Goal: Task Accomplishment & Management: Complete application form

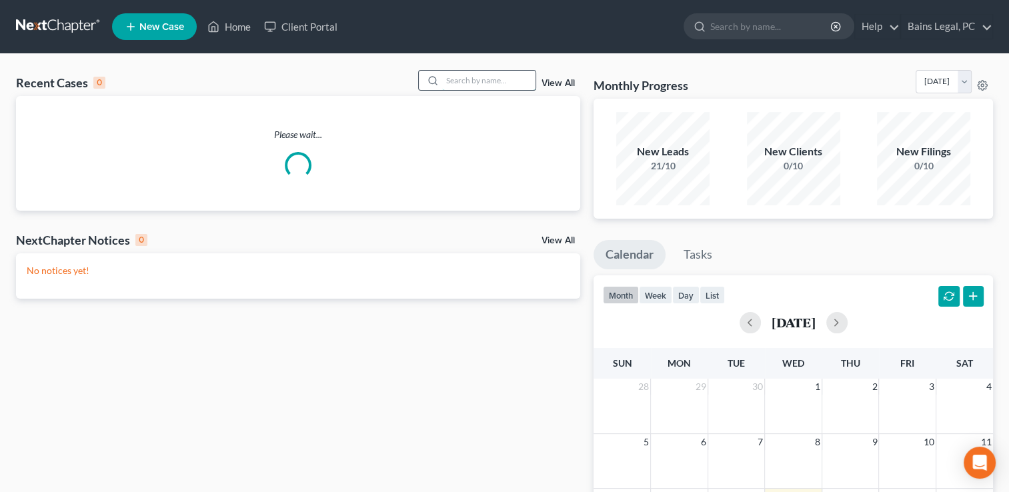
click at [528, 84] on input "search" at bounding box center [488, 80] width 93 height 19
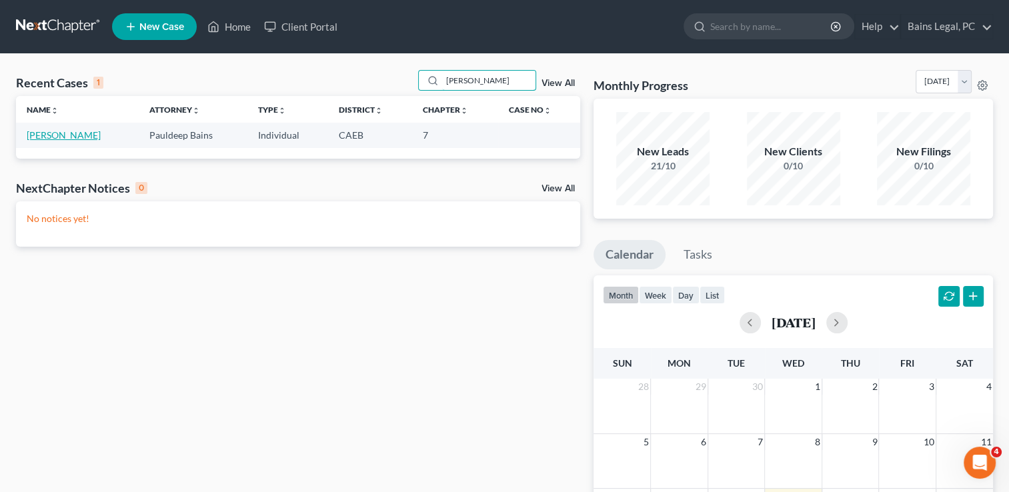
type input "[PERSON_NAME]"
click at [77, 140] on link "[PERSON_NAME]" at bounding box center [64, 134] width 74 height 11
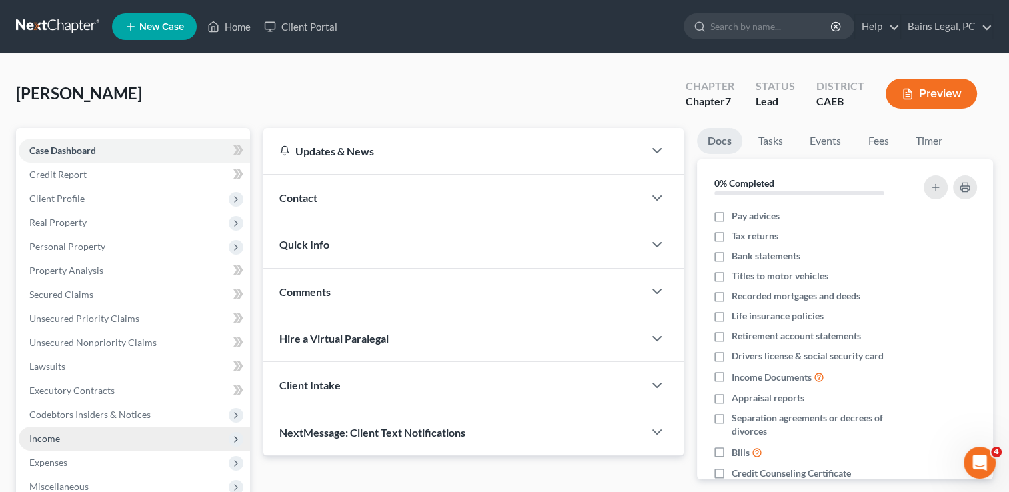
click at [89, 441] on span "Income" at bounding box center [134, 439] width 231 height 24
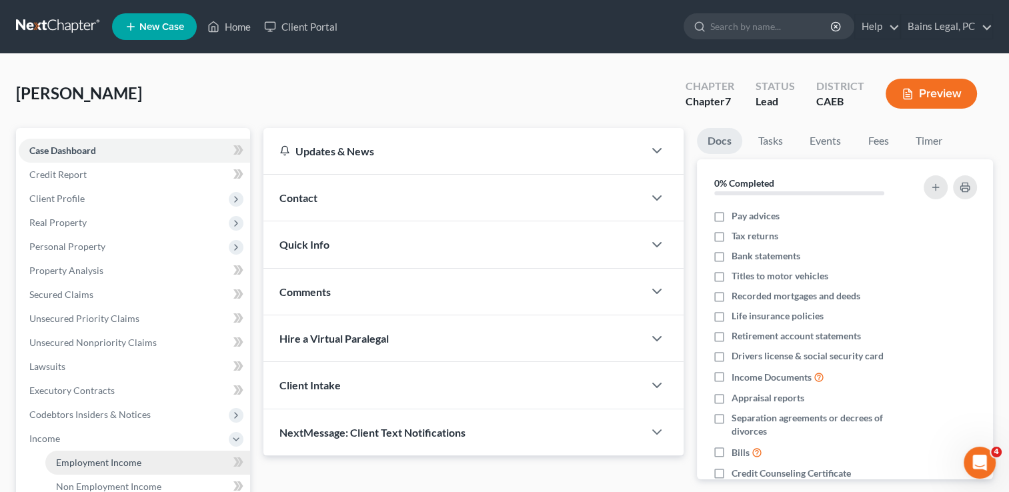
click at [93, 467] on span "Employment Income" at bounding box center [98, 462] width 85 height 11
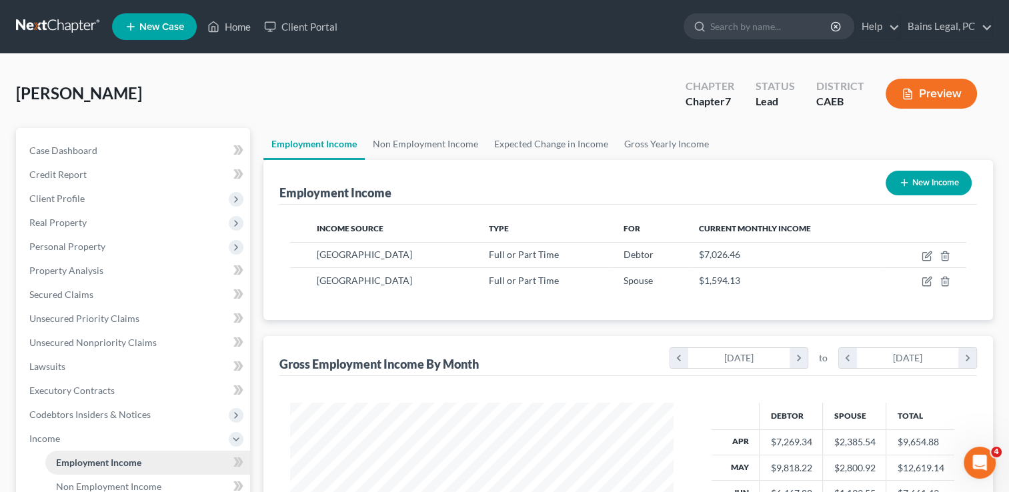
scroll to position [237, 410]
click at [106, 199] on span "Client Profile" at bounding box center [134, 199] width 231 height 24
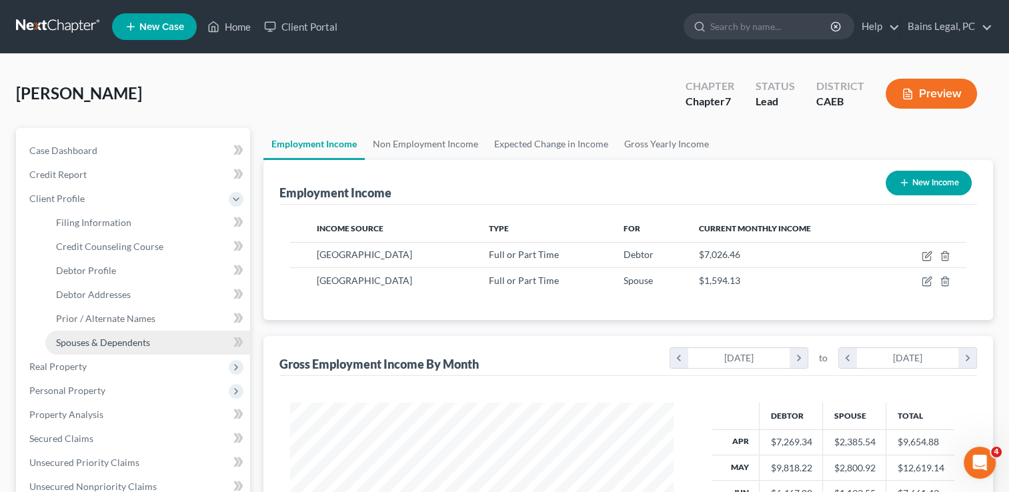
click at [100, 342] on span "Spouses & Dependents" at bounding box center [103, 342] width 94 height 11
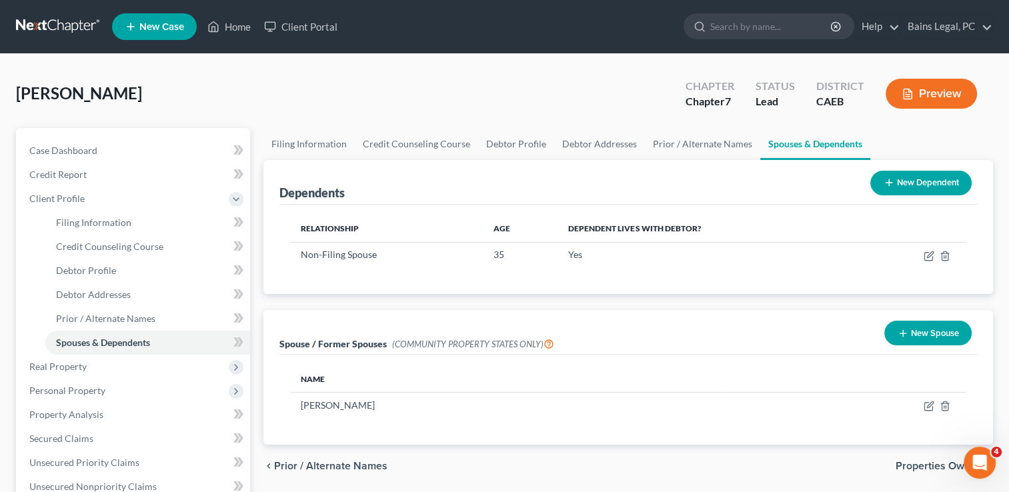
click at [289, 109] on div "[PERSON_NAME] Upgraded Chapter Chapter 7 Status Lead District CAEB Preview" at bounding box center [504, 99] width 977 height 58
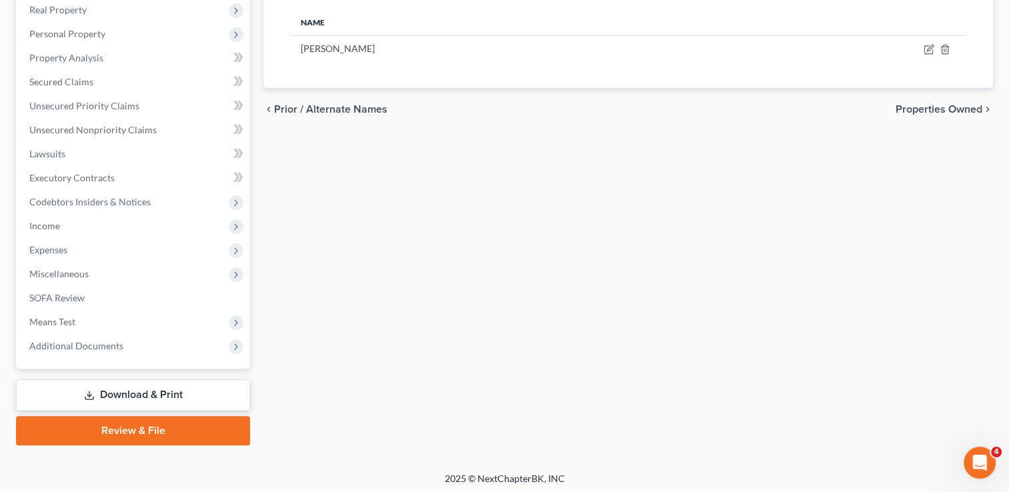
scroll to position [359, 0]
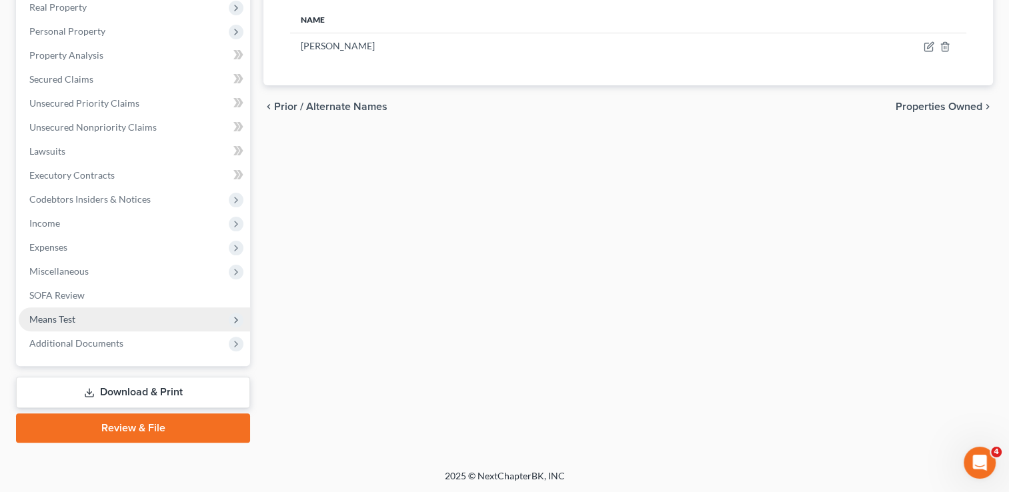
click at [73, 311] on span "Means Test" at bounding box center [134, 319] width 231 height 24
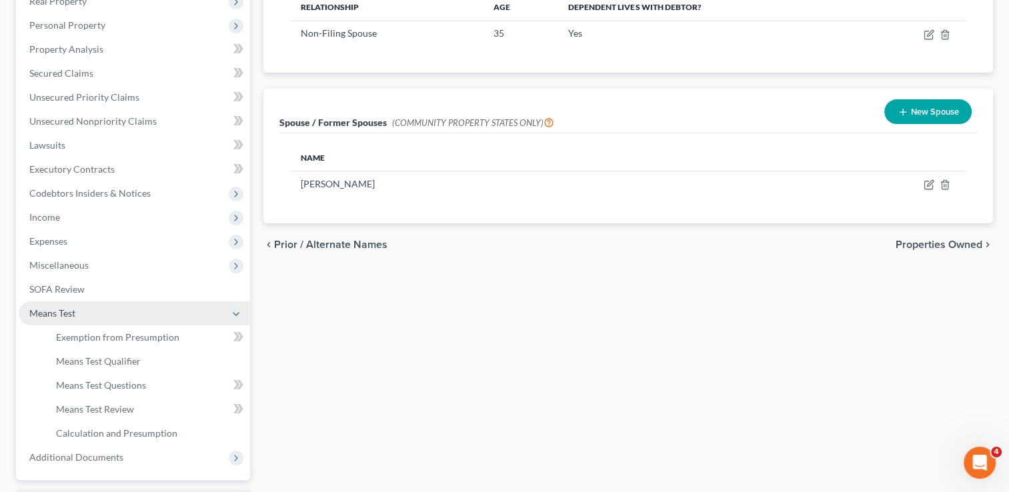
scroll to position [215, 0]
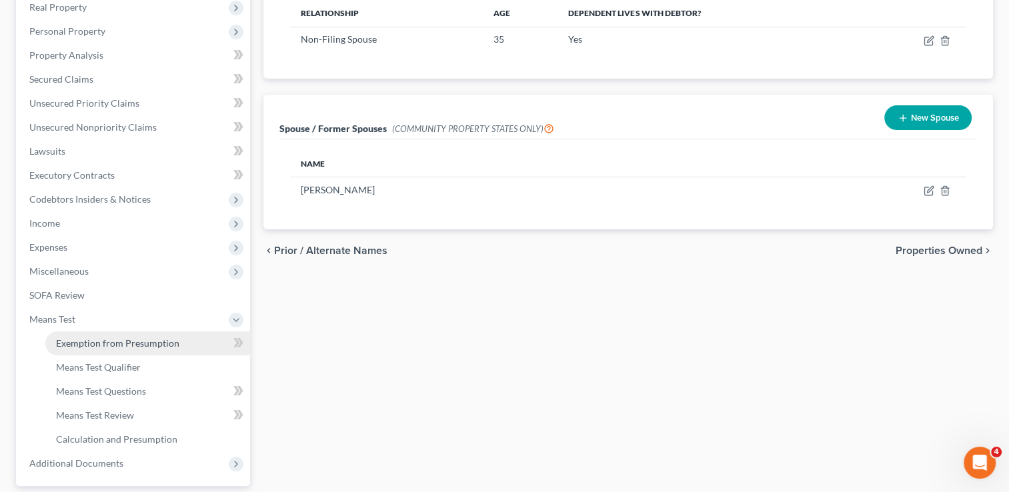
click at [152, 347] on span "Exemption from Presumption" at bounding box center [117, 342] width 123 height 11
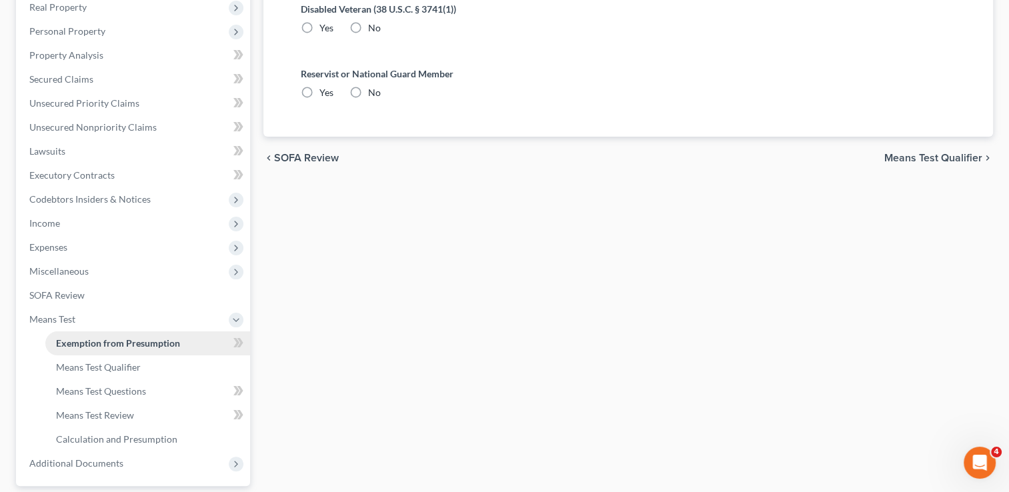
radio input "true"
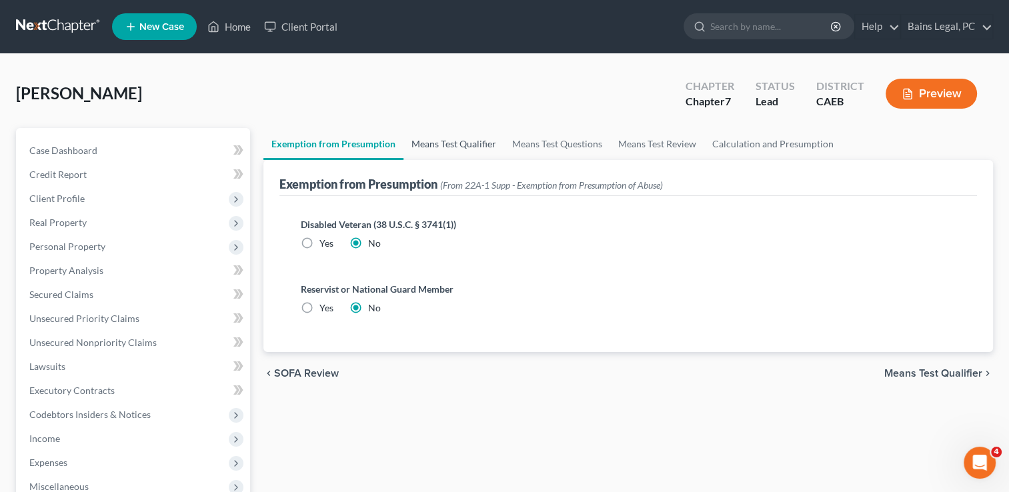
click at [429, 148] on link "Means Test Qualifier" at bounding box center [453, 144] width 101 height 32
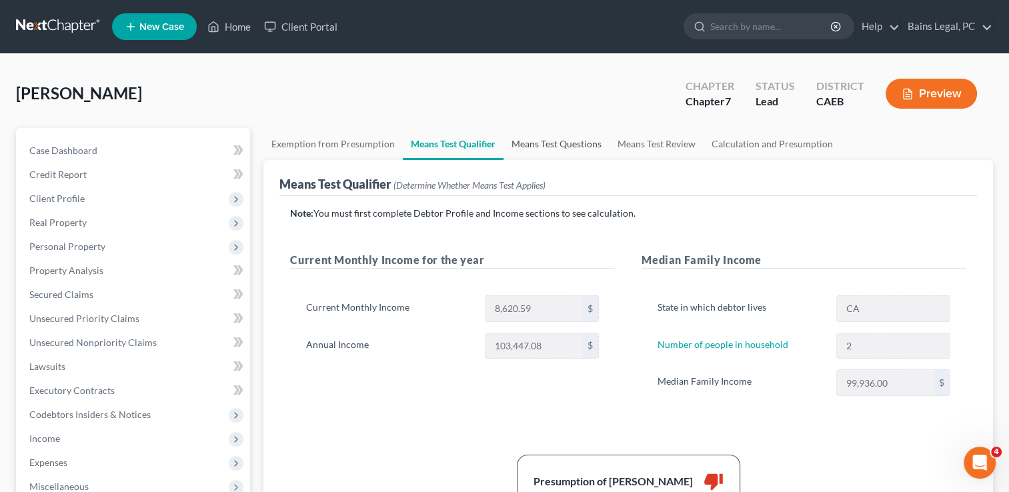
click at [565, 144] on link "Means Test Questions" at bounding box center [556, 144] width 106 height 32
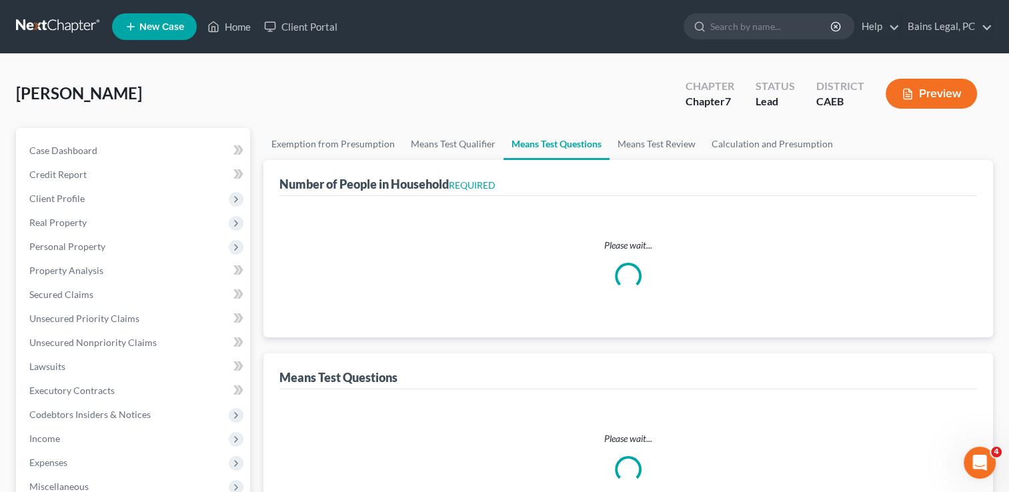
select select "2"
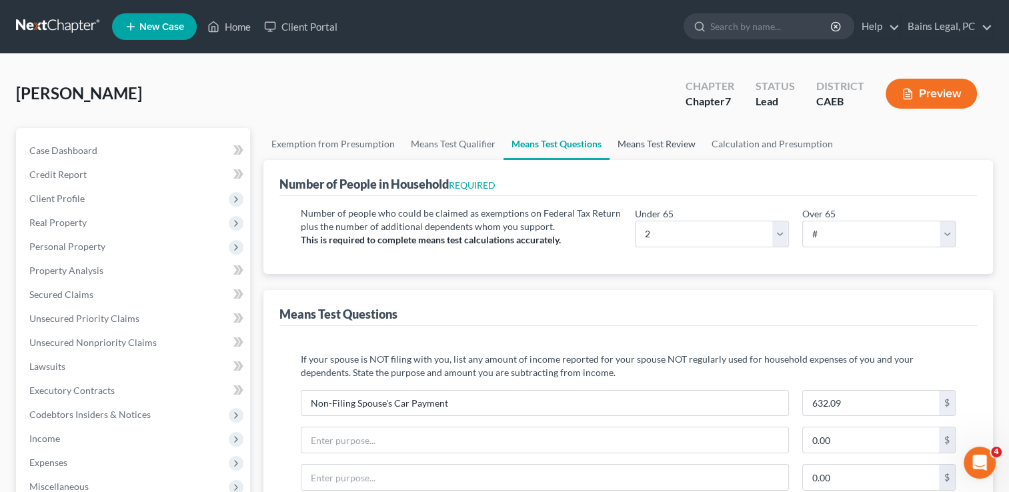
click at [672, 143] on link "Means Test Review" at bounding box center [656, 144] width 94 height 32
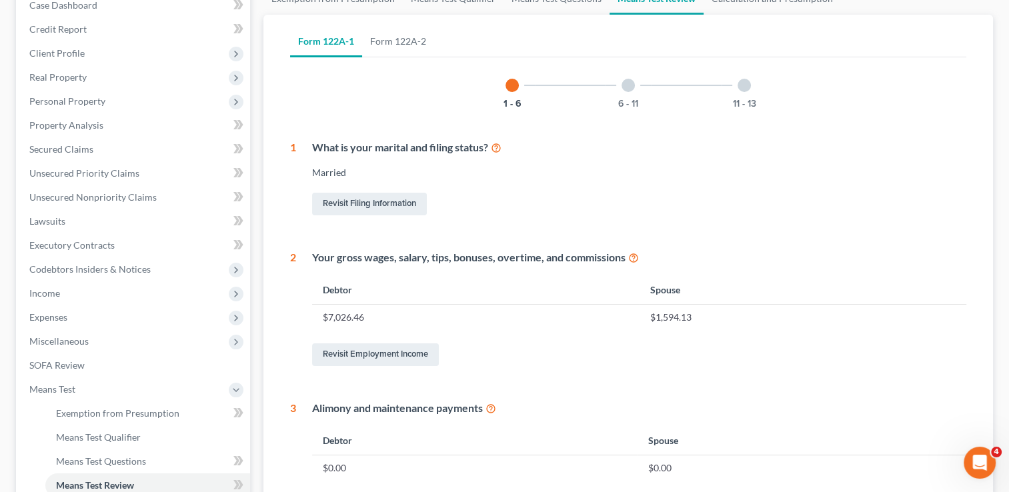
scroll to position [109, 0]
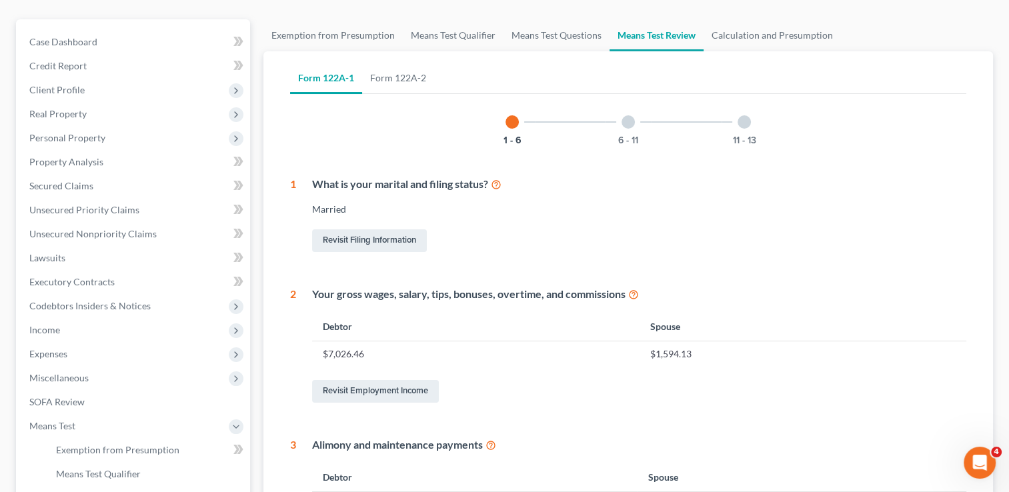
click at [627, 129] on div "6 - 11" at bounding box center [627, 121] width 45 height 45
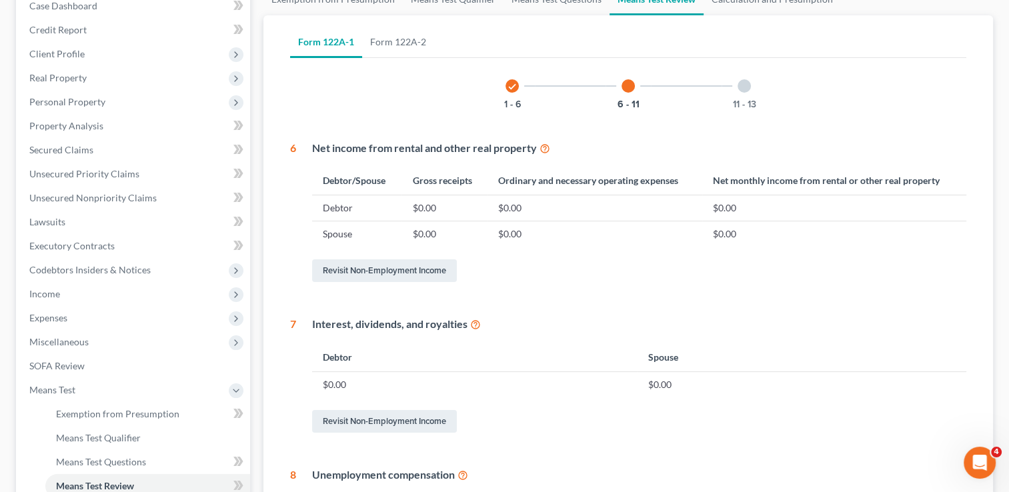
scroll to position [37, 0]
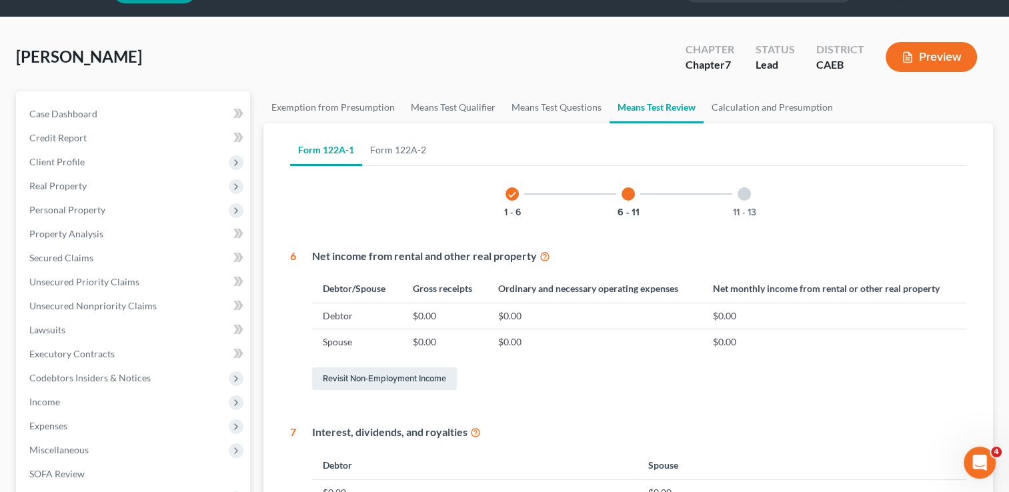
click at [755, 193] on div "11 - 13" at bounding box center [743, 193] width 45 height 45
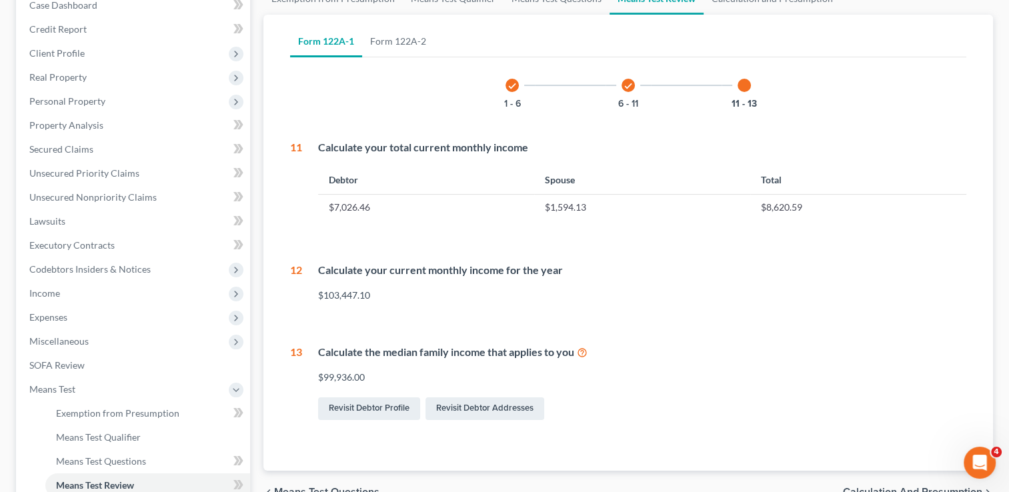
scroll to position [0, 0]
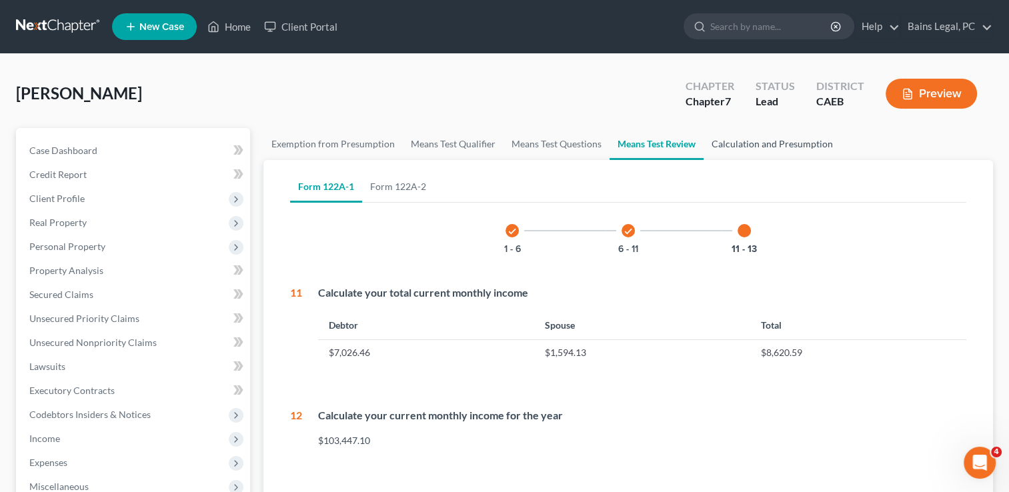
click at [762, 142] on link "Calculation and Presumption" at bounding box center [771, 144] width 137 height 32
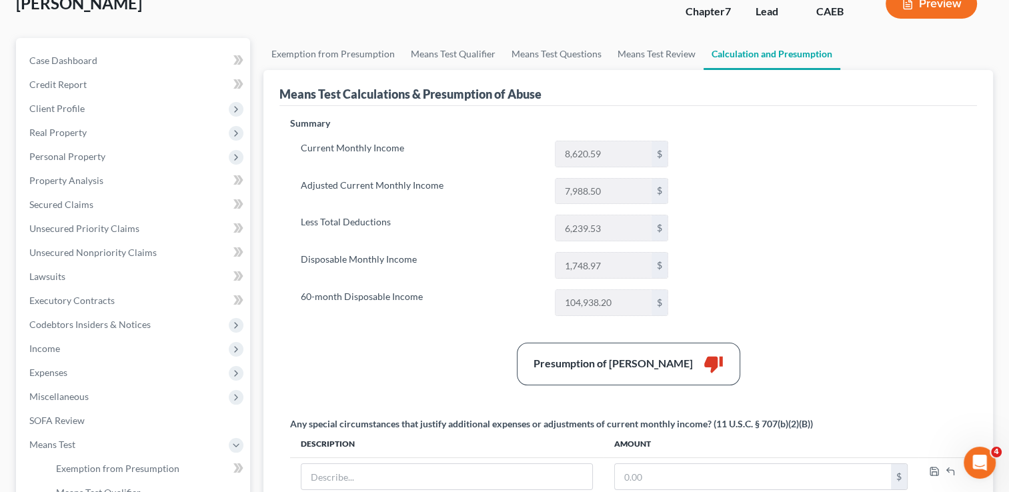
scroll to position [107, 0]
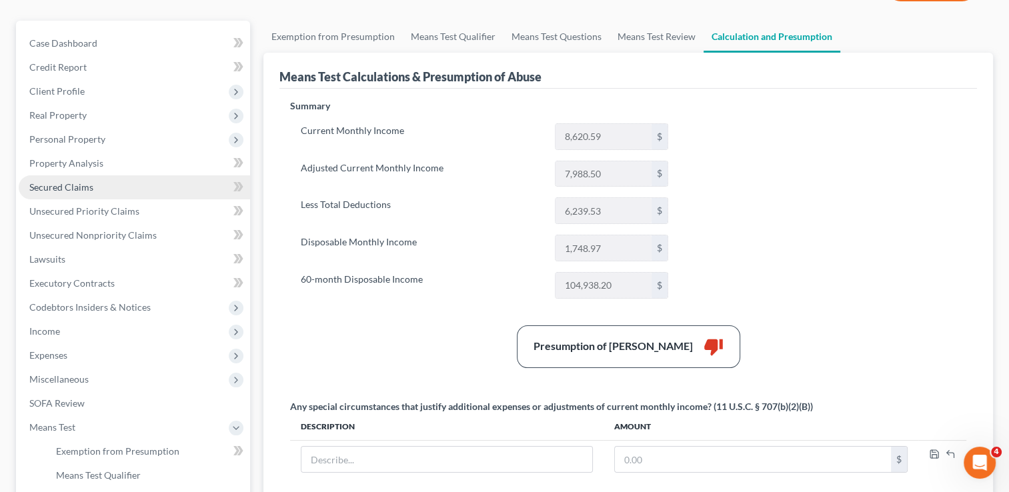
click at [119, 184] on link "Secured Claims" at bounding box center [134, 187] width 231 height 24
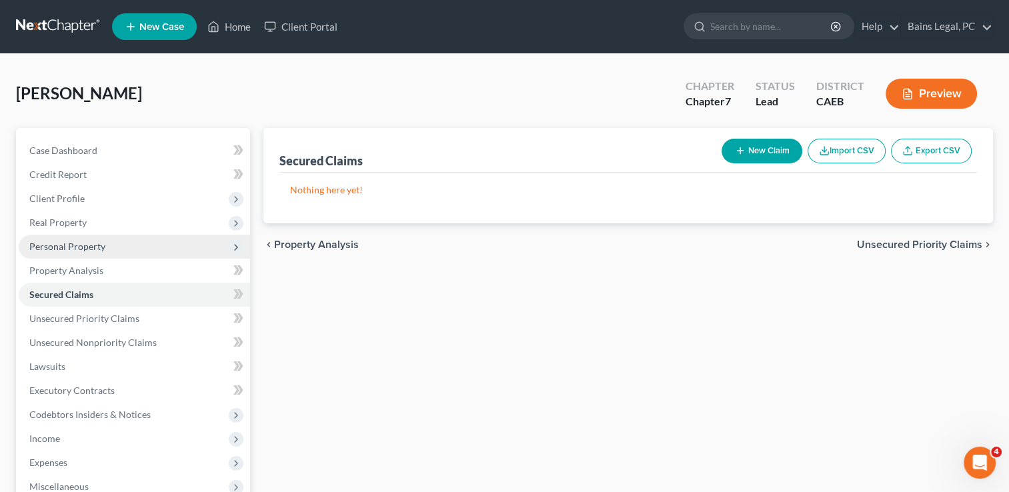
click at [93, 247] on span "Personal Property" at bounding box center [67, 246] width 76 height 11
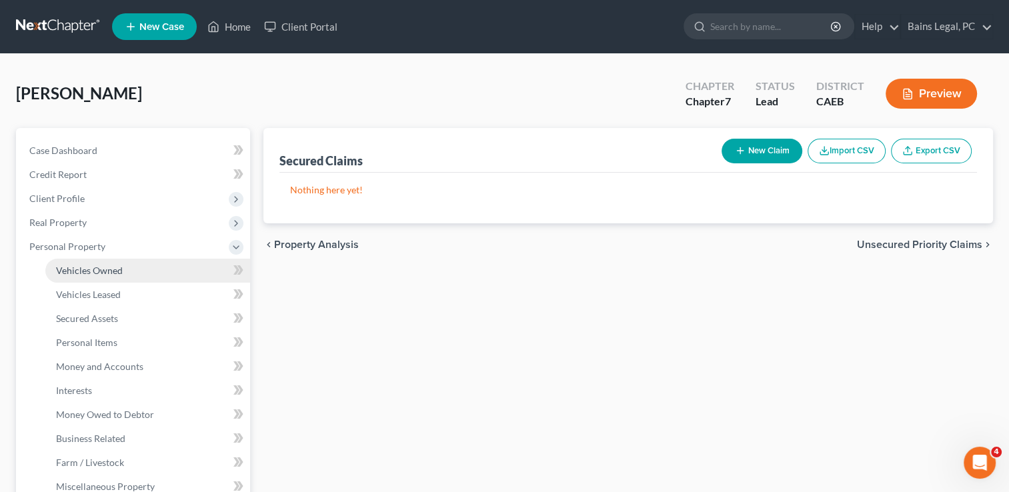
click at [93, 265] on span "Vehicles Owned" at bounding box center [89, 270] width 67 height 11
